Goal: Task Accomplishment & Management: Manage account settings

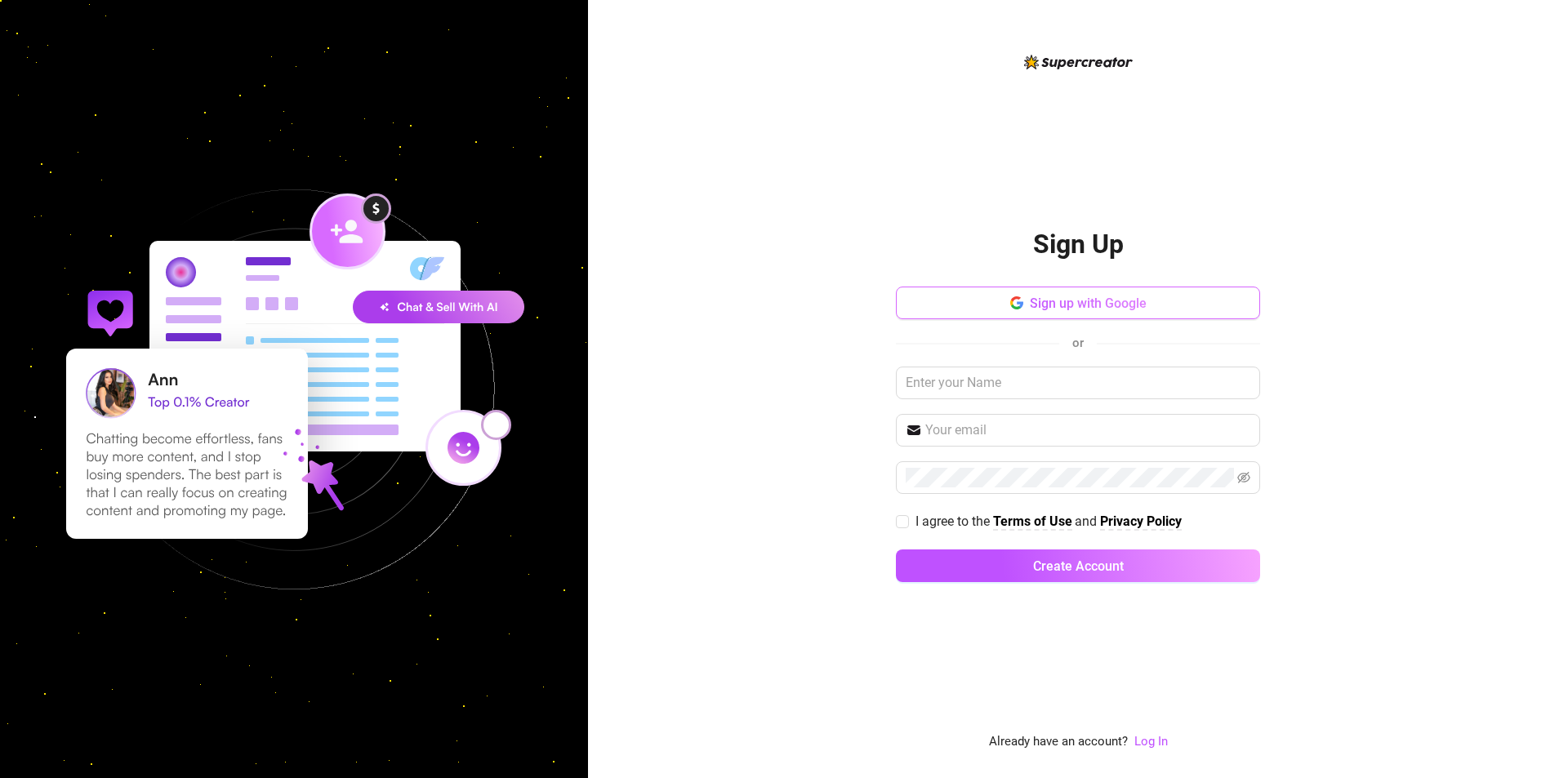
click at [1075, 306] on span "Sign up with Google" at bounding box center [1088, 303] width 117 height 16
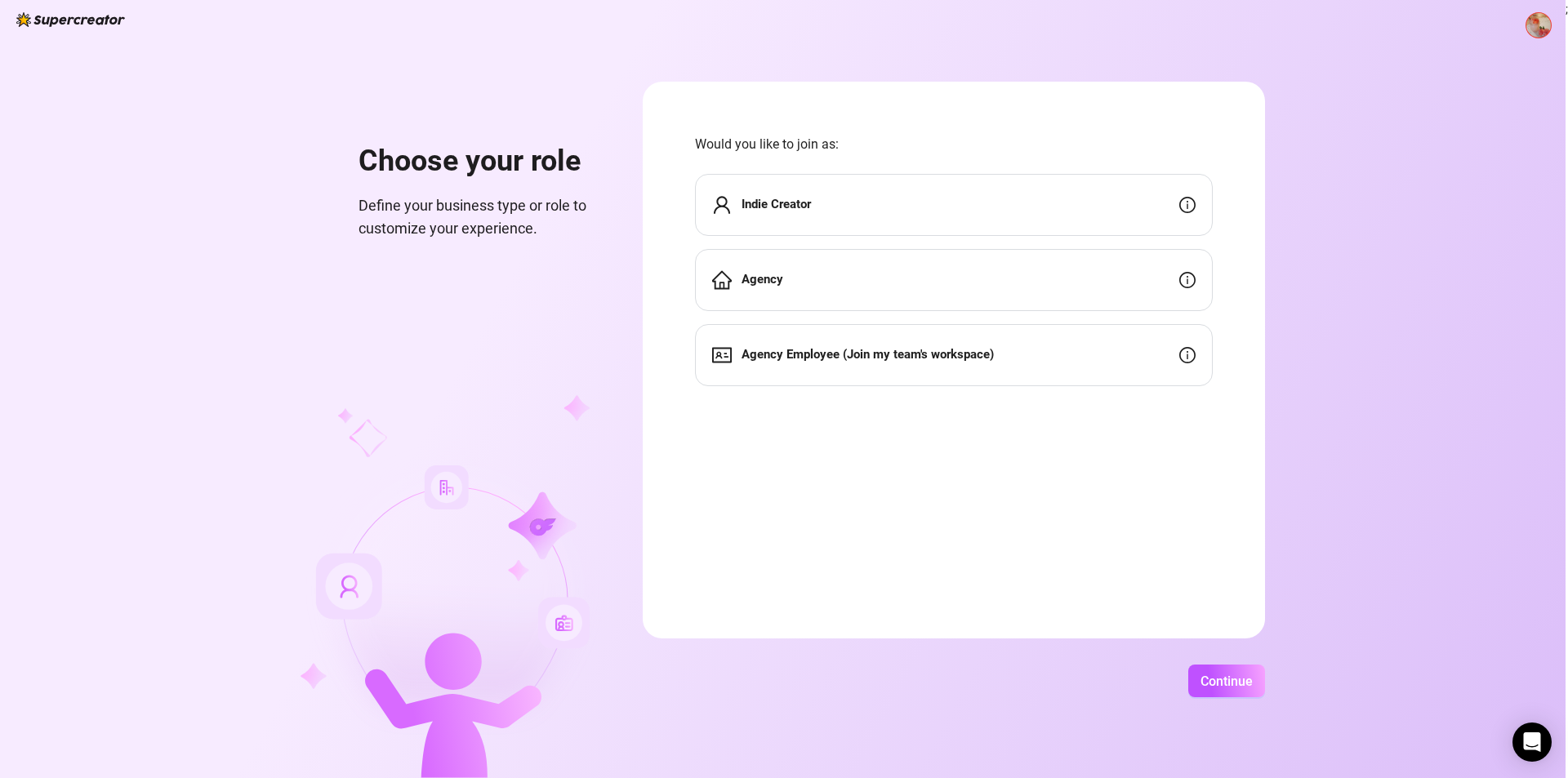
click at [1538, 32] on img at bounding box center [1538, 25] width 24 height 24
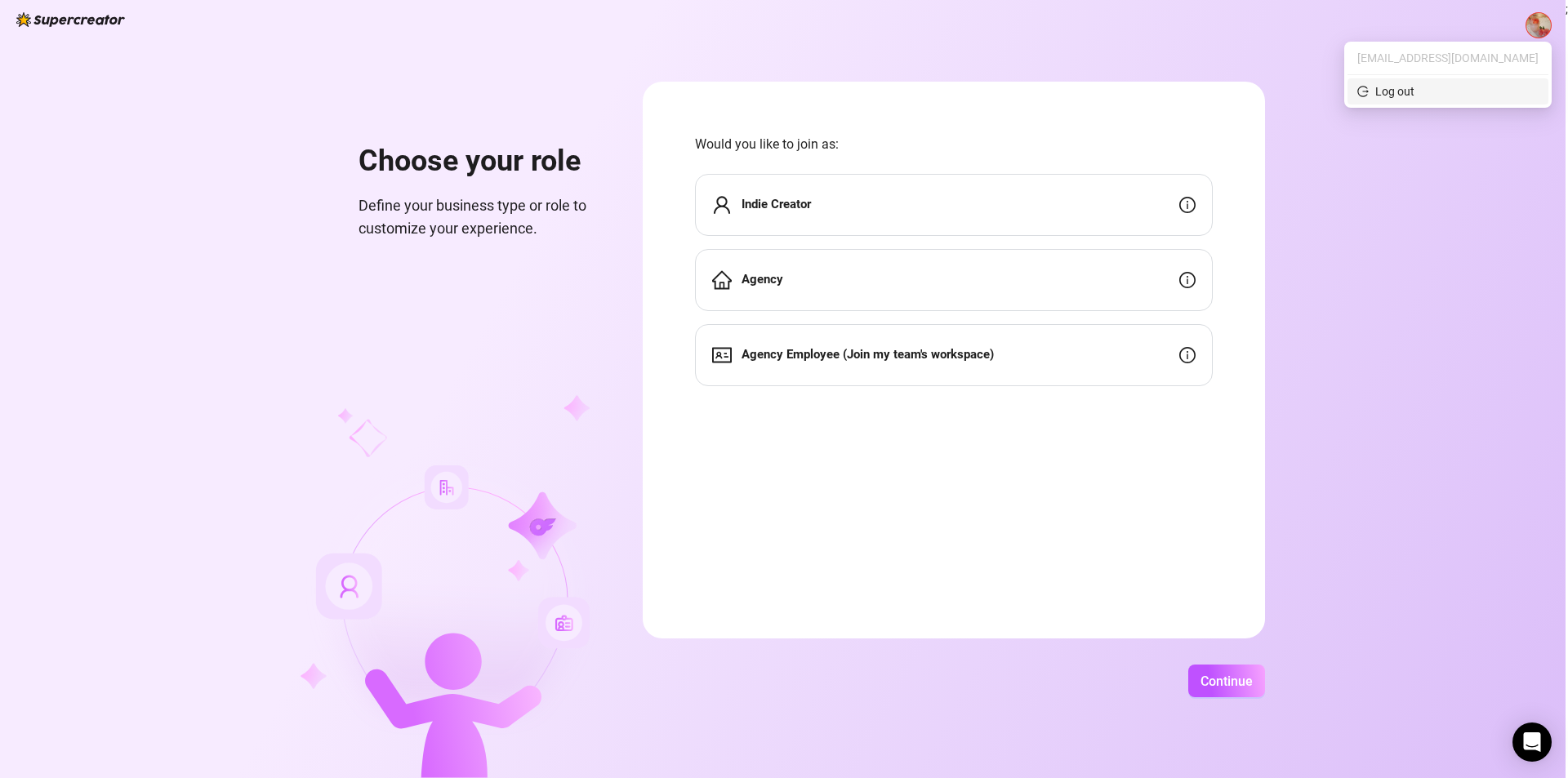
click at [1414, 82] on div "Log out" at bounding box center [1394, 91] width 39 height 18
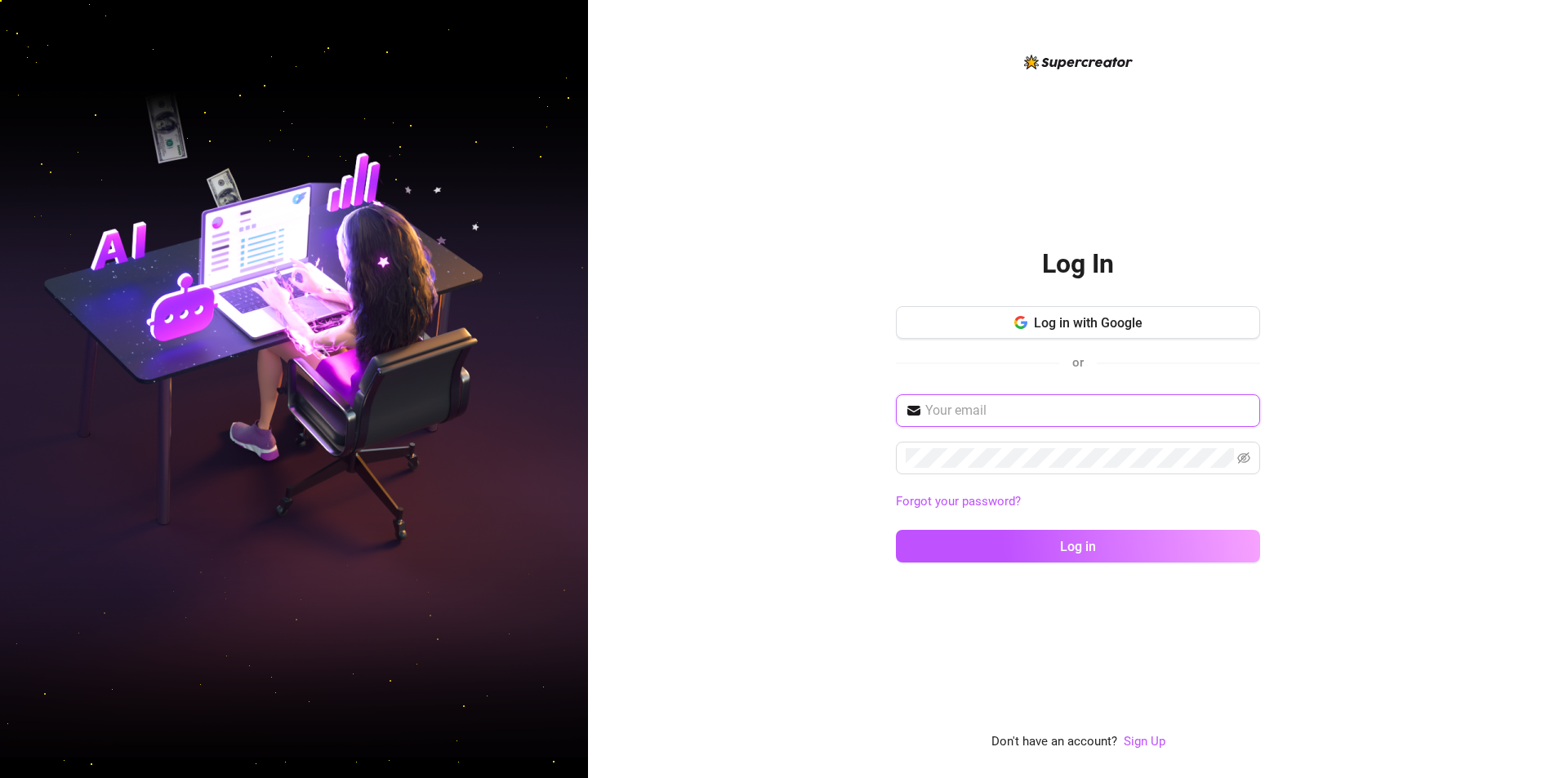
click at [1061, 409] on input "text" at bounding box center [1087, 410] width 325 height 19
type input "[EMAIL_ADDRESS][DOMAIN_NAME]"
drag, startPoint x: 1070, startPoint y: 435, endPoint x: 1064, endPoint y: 447, distance: 13.4
click at [1065, 441] on div "[EMAIL_ADDRESS][DOMAIN_NAME] Forgot your password? Log in" at bounding box center [1078, 486] width 364 height 183
click at [895, 530] on button "Log in" at bounding box center [1078, 546] width 364 height 32
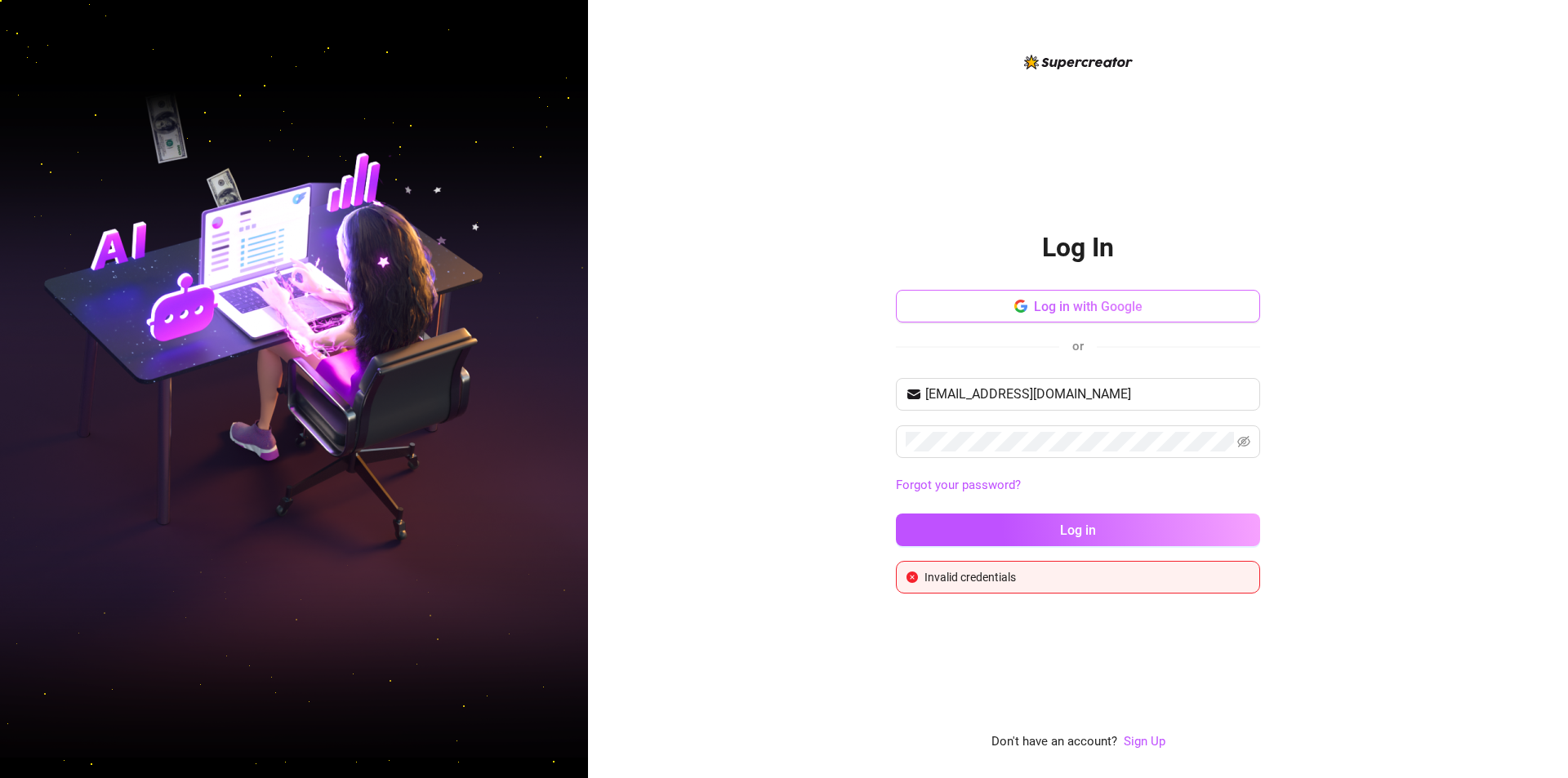
click at [1080, 290] on button "Log in with Google" at bounding box center [1078, 305] width 364 height 32
